Goal: Task Accomplishment & Management: Use online tool/utility

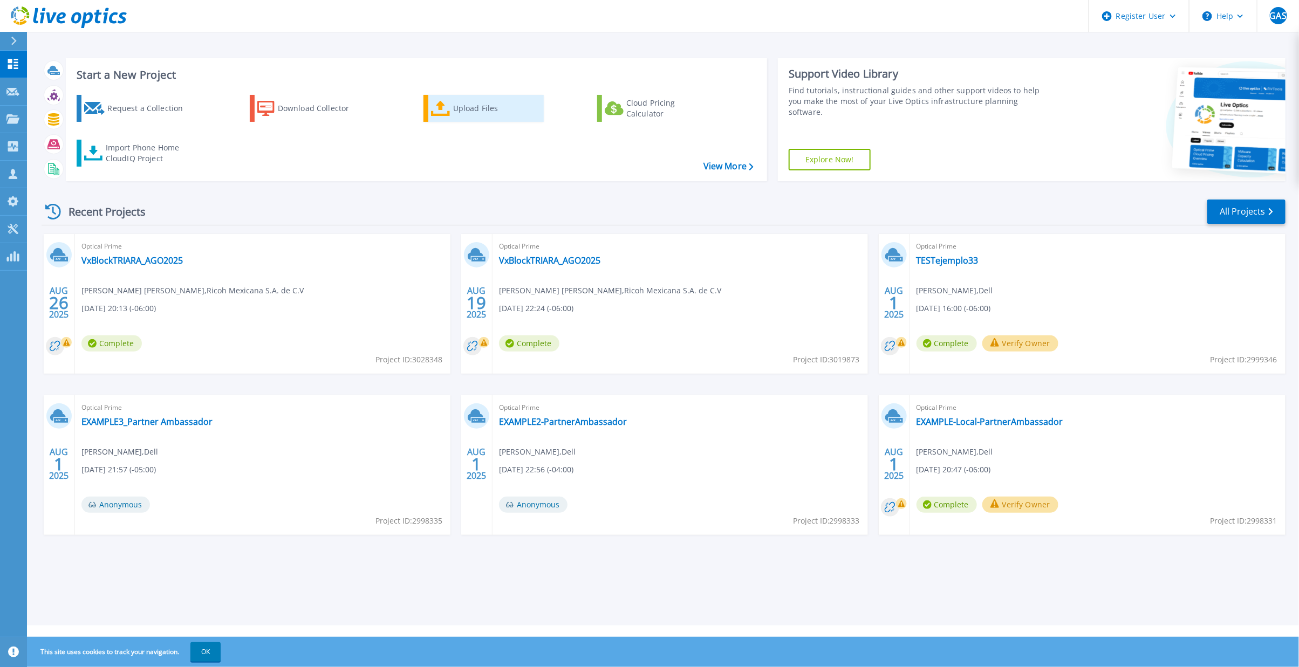
click at [486, 103] on div "Upload Files" at bounding box center [496, 109] width 86 height 22
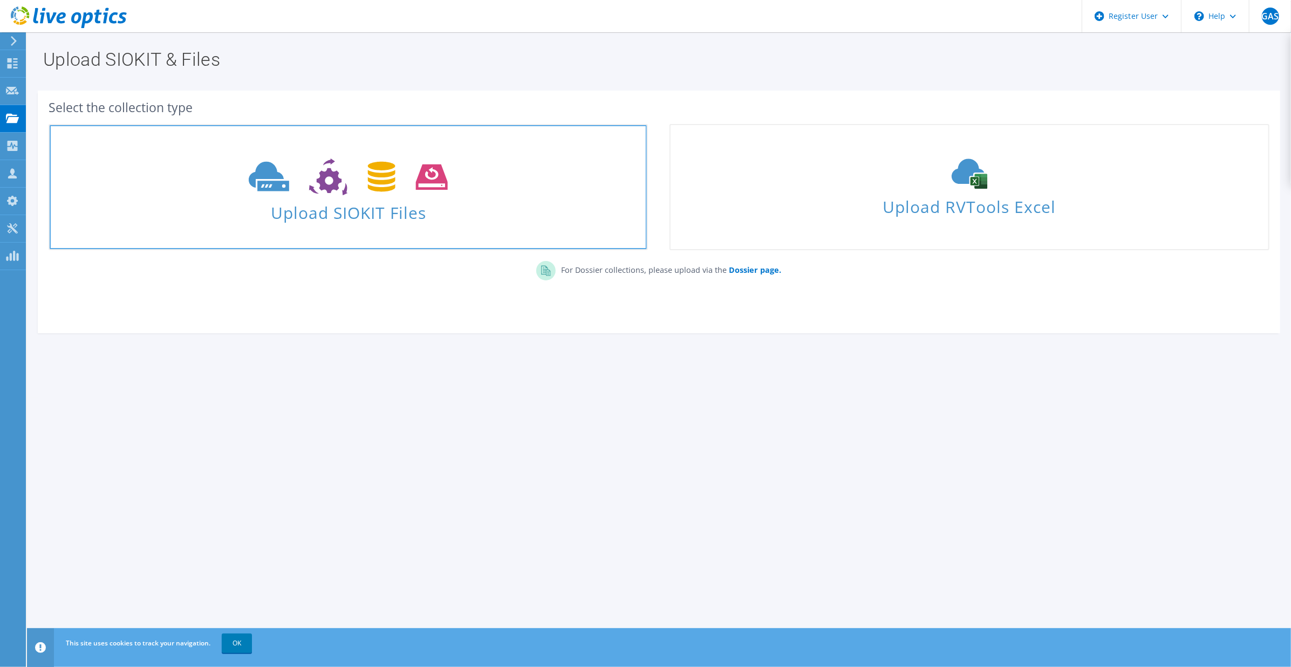
click at [380, 212] on span "Upload SIOKIT Files" at bounding box center [348, 209] width 597 height 23
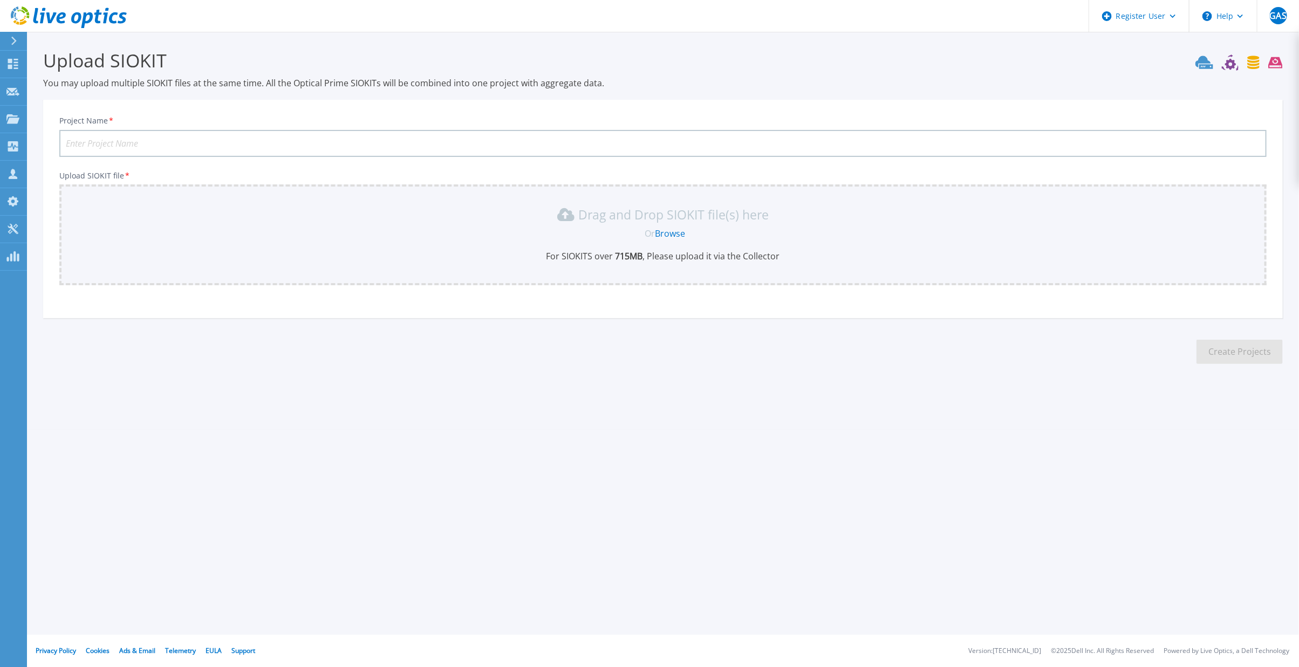
click at [93, 141] on input "Project Name *" at bounding box center [663, 143] width 1208 height 27
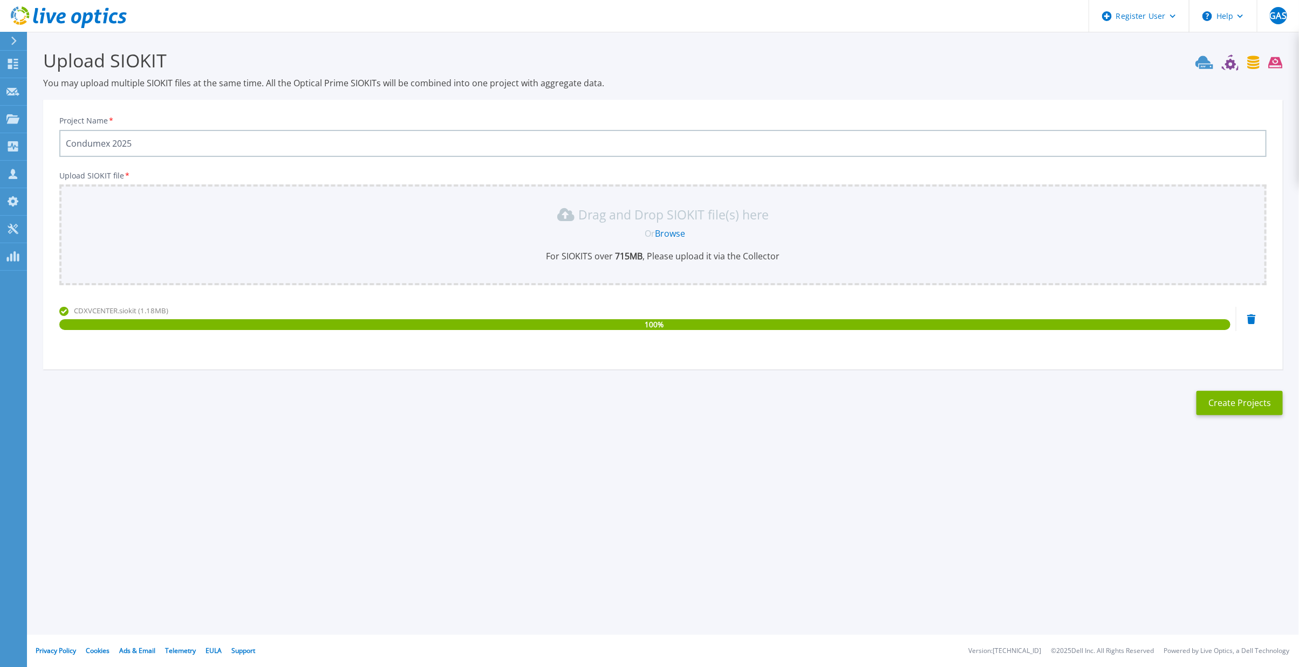
click at [86, 144] on input "Condumex 2025" at bounding box center [663, 143] width 1208 height 27
type input "CONDUMEX 2025"
click at [1236, 396] on button "Create Projects" at bounding box center [1240, 403] width 86 height 24
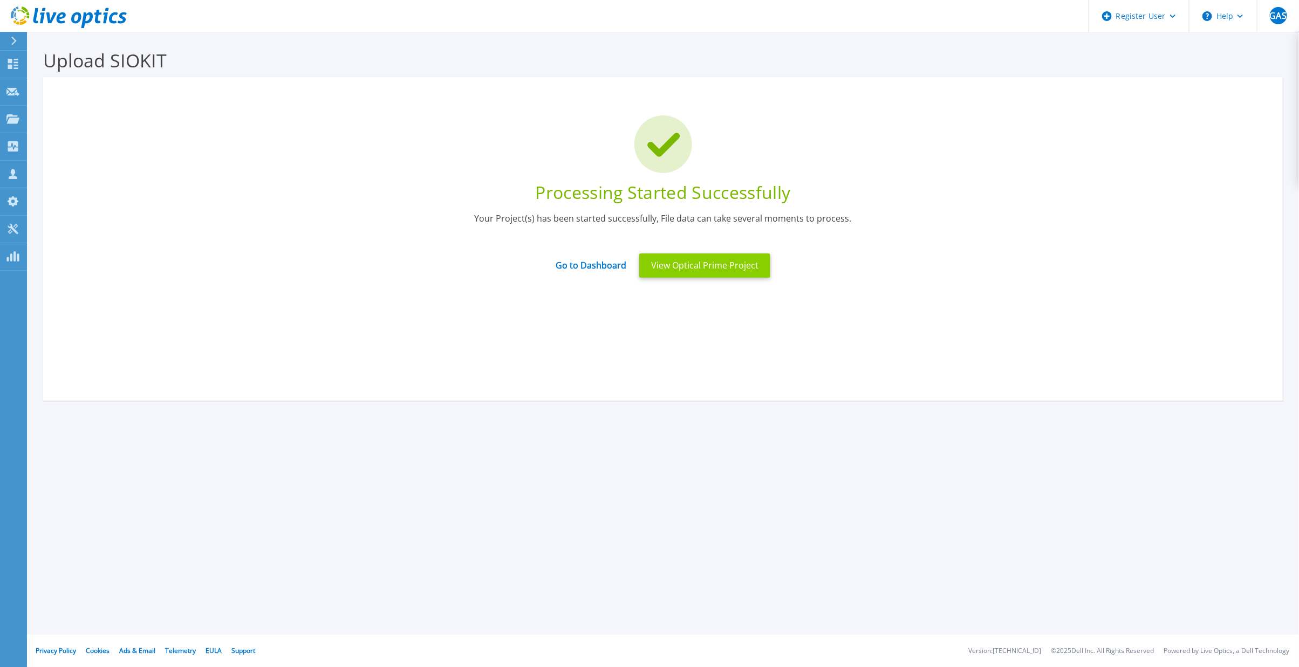
click at [688, 265] on button "View Optical Prime Project" at bounding box center [704, 266] width 131 height 24
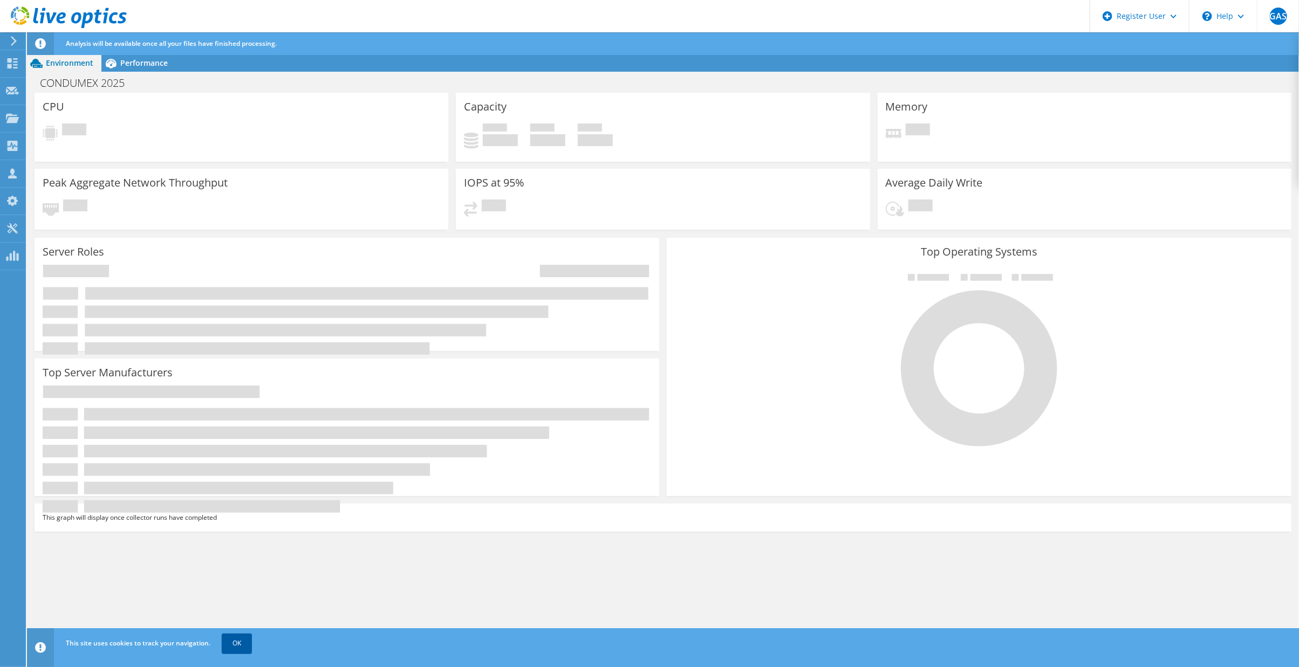
click at [237, 647] on link "OK" at bounding box center [237, 643] width 30 height 19
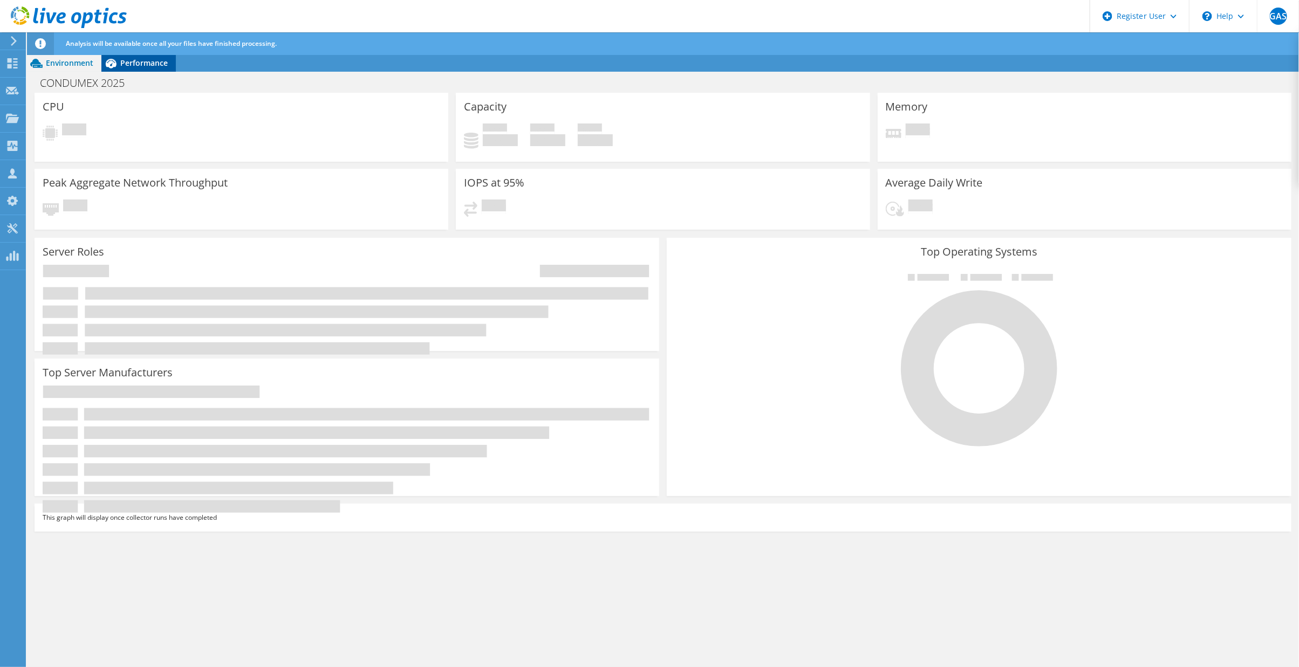
click at [154, 68] on div "Performance" at bounding box center [138, 62] width 74 height 17
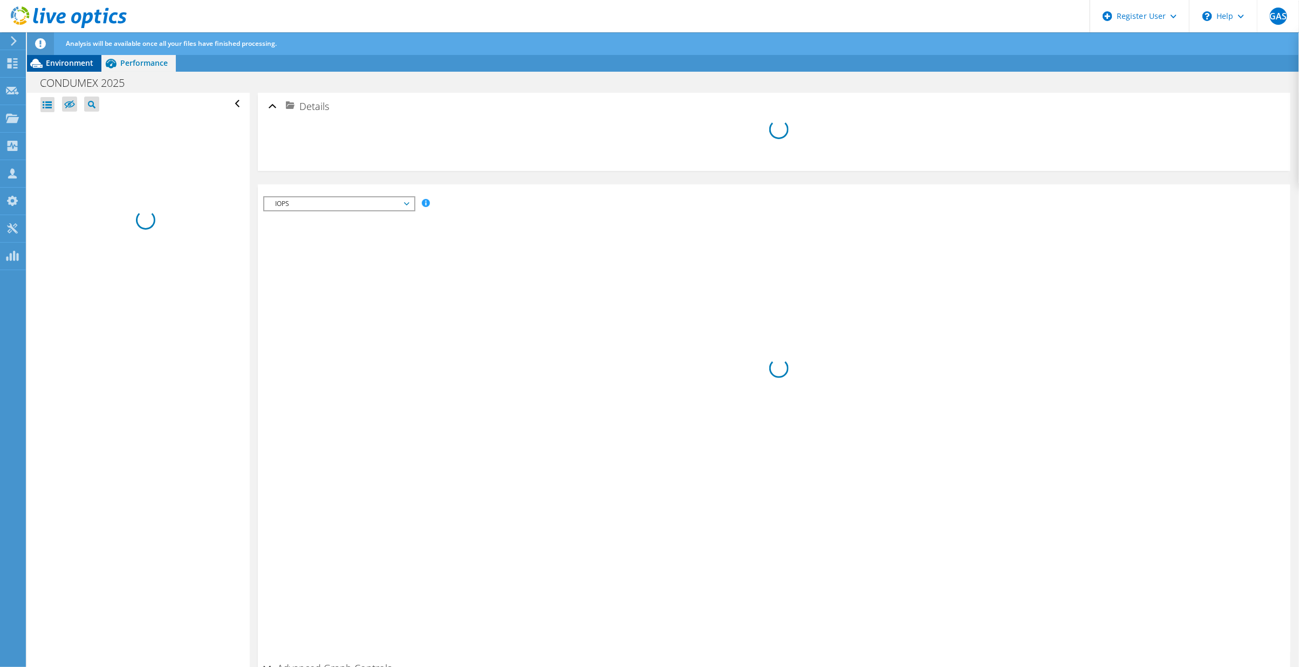
click at [74, 64] on span "Environment" at bounding box center [69, 63] width 47 height 10
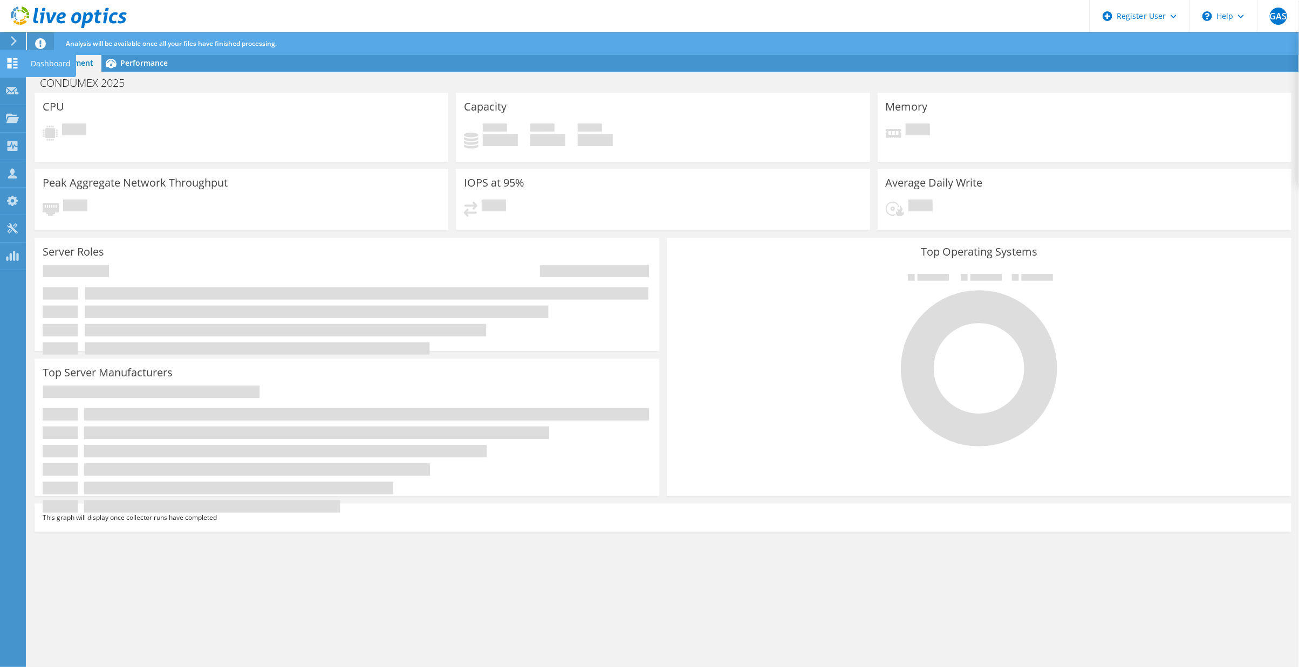
click at [10, 63] on icon at bounding box center [12, 63] width 13 height 10
